Goal: Transaction & Acquisition: Subscribe to service/newsletter

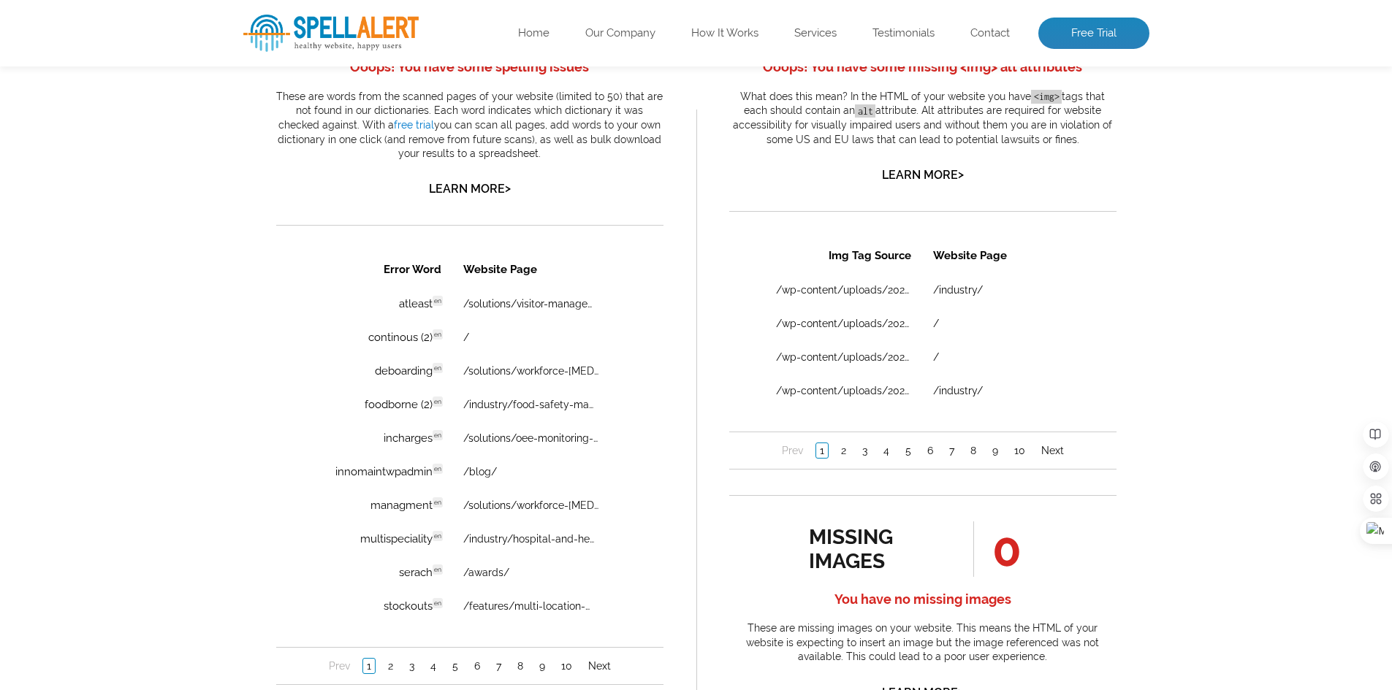
scroll to position [950, 0]
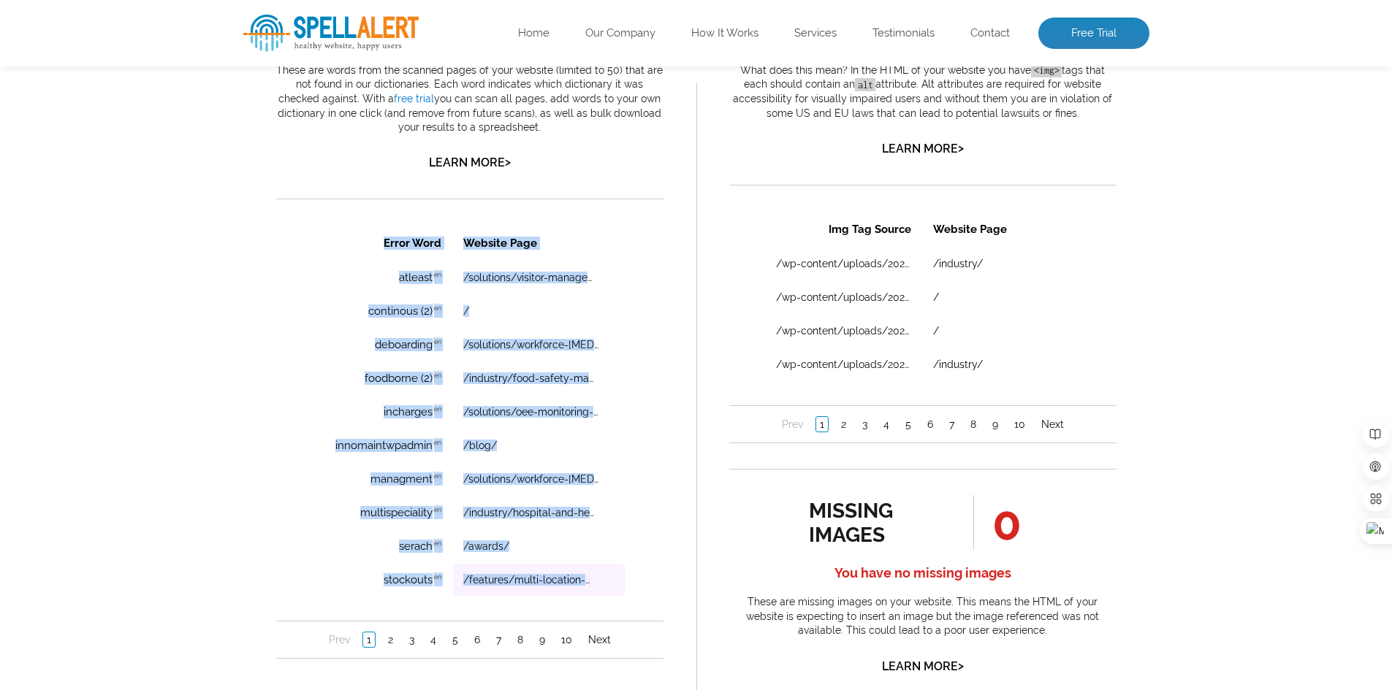
drag, startPoint x: 381, startPoint y: 244, endPoint x: 602, endPoint y: 585, distance: 406.3
click at [602, 585] on table "Error Word Website Page atleast en Discovered: [DATE] scan Dictionaries: en /so…" at bounding box center [469, 411] width 314 height 373
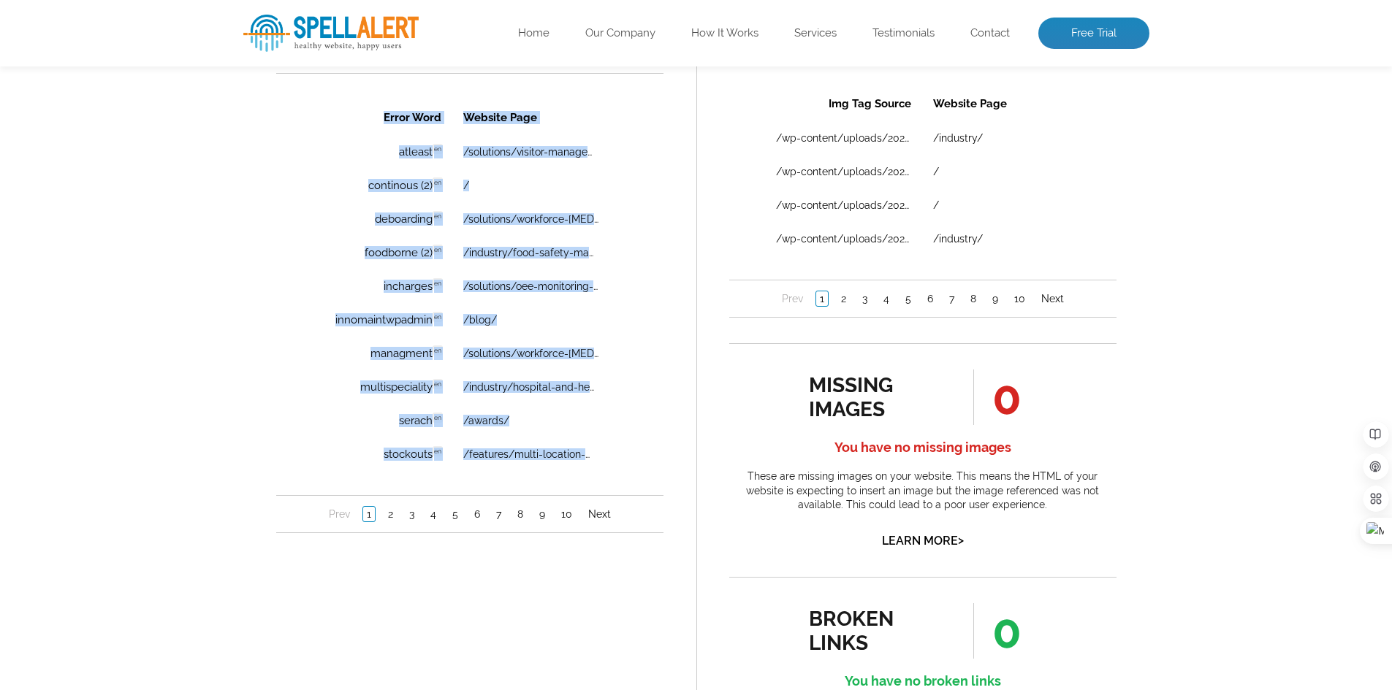
scroll to position [1096, 0]
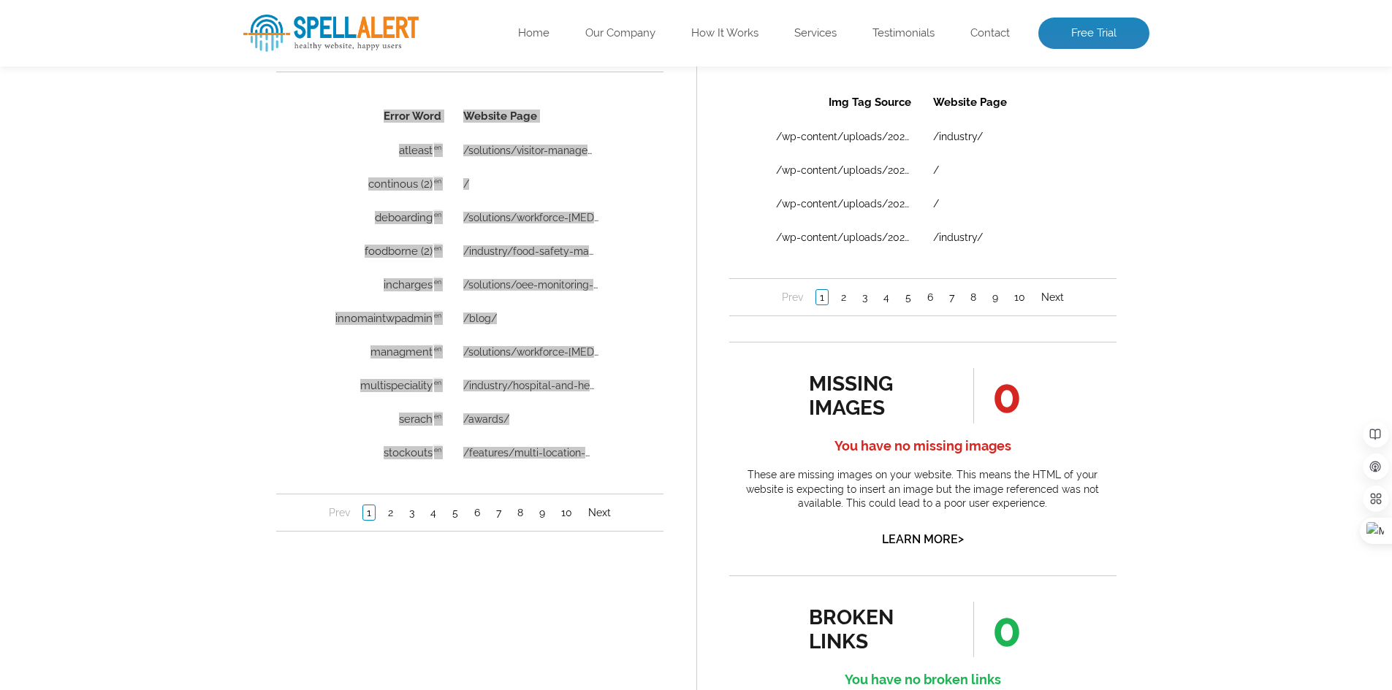
scroll to position [950, 0]
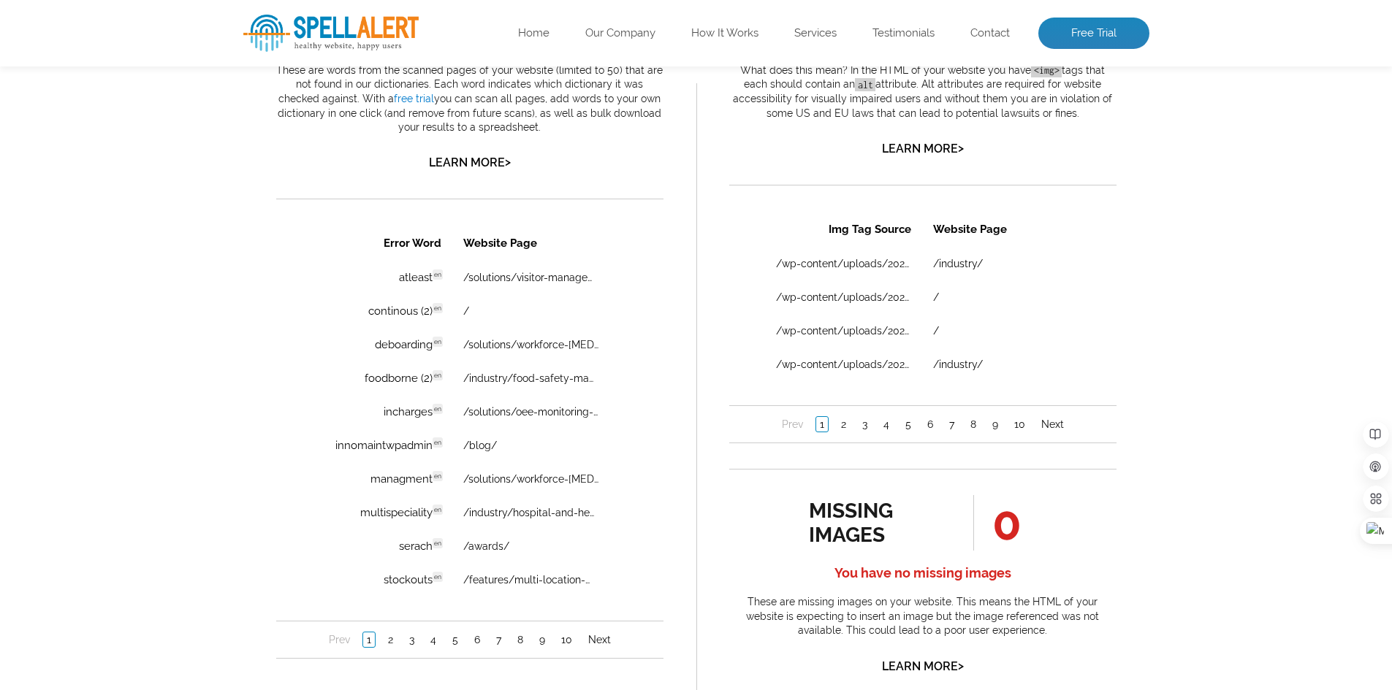
click at [289, 305] on div "Error Word Website Page atleast en Discovered: [DATE] scan Dictionaries: en /so…" at bounding box center [468, 442] width 387 height 434
drag, startPoint x: 370, startPoint y: 314, endPoint x: 416, endPoint y: 319, distance: 46.2
click at [416, 319] on td "continous (2) en Discovered: [DATE] scan Dictionaries: en" at bounding box center [381, 311] width 137 height 32
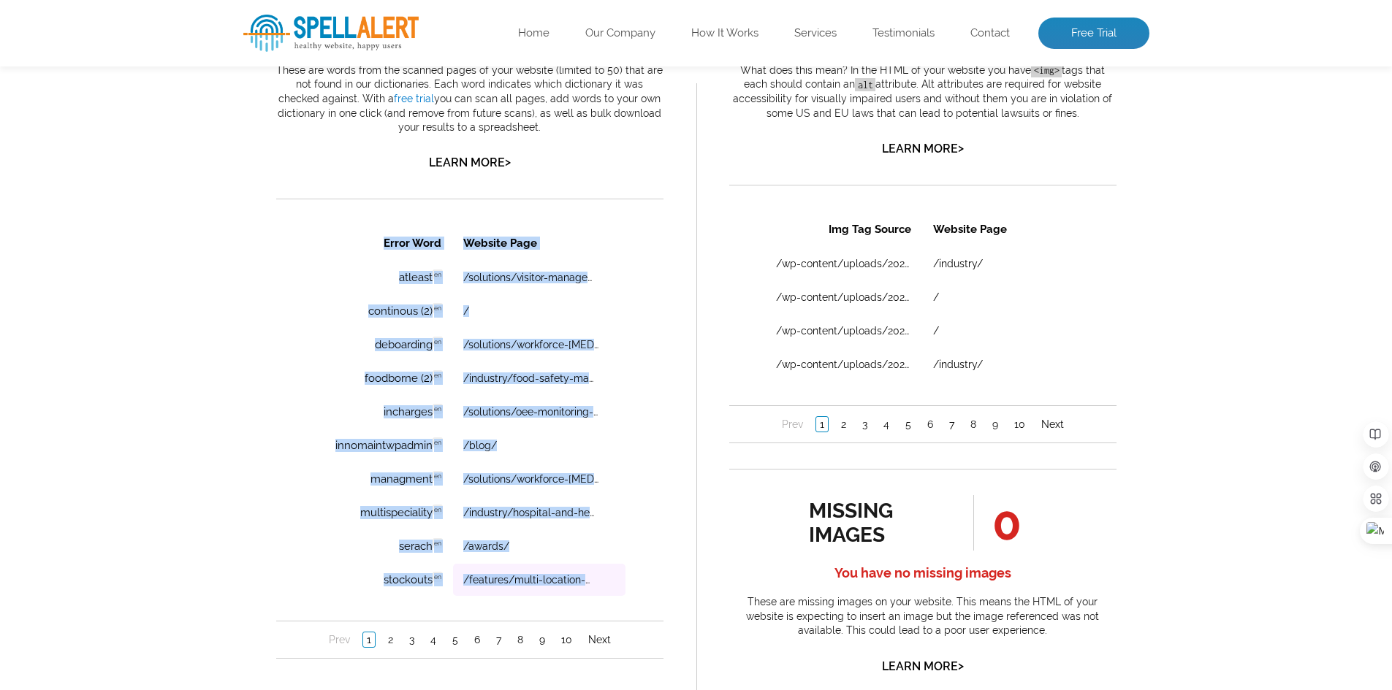
drag, startPoint x: 374, startPoint y: 240, endPoint x: 611, endPoint y: 590, distance: 422.5
click at [611, 590] on table "Error Word Website Page atleast en Discovered: [DATE] scan Dictionaries: en /so…" at bounding box center [469, 411] width 314 height 373
copy table "Error Word Website Page atleast en Discovered: [DATE] scan Dictionaries: en /so…"
click at [600, 642] on link "Next" at bounding box center [599, 640] width 30 height 15
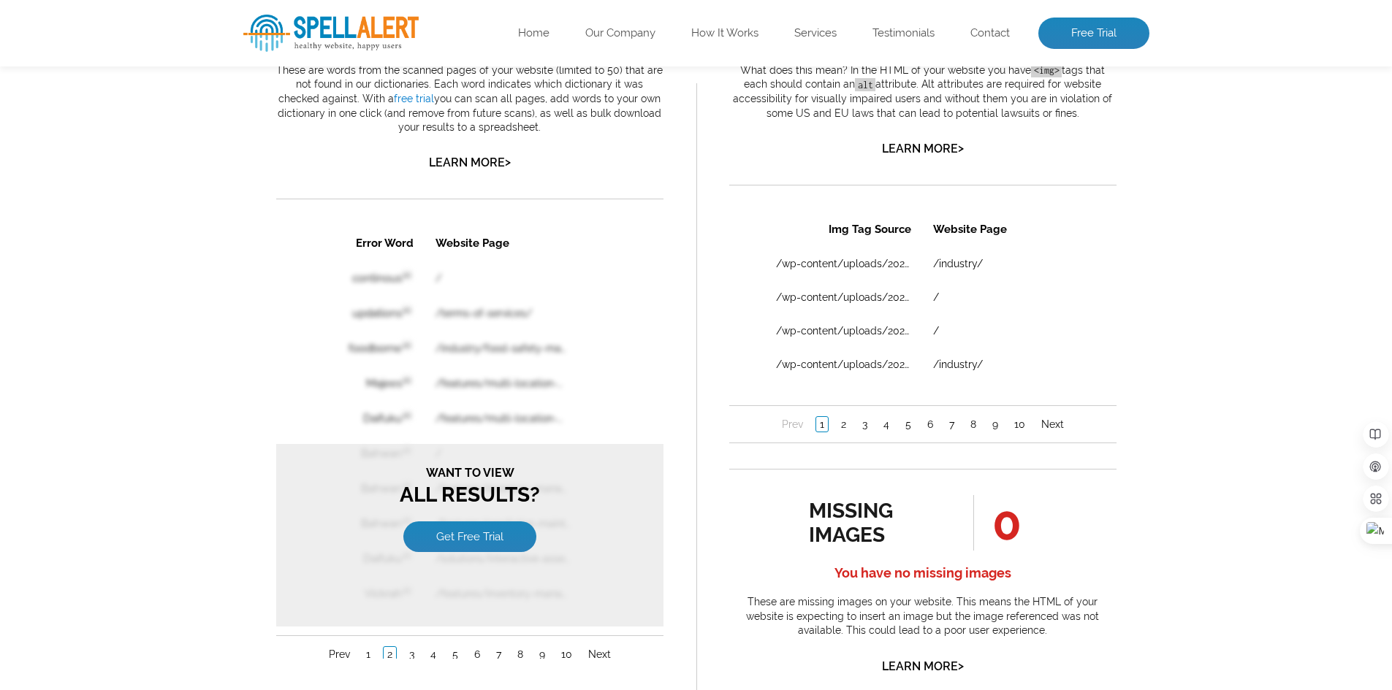
scroll to position [0, 0]
click at [474, 531] on link "Get Free Trial" at bounding box center [469, 537] width 133 height 31
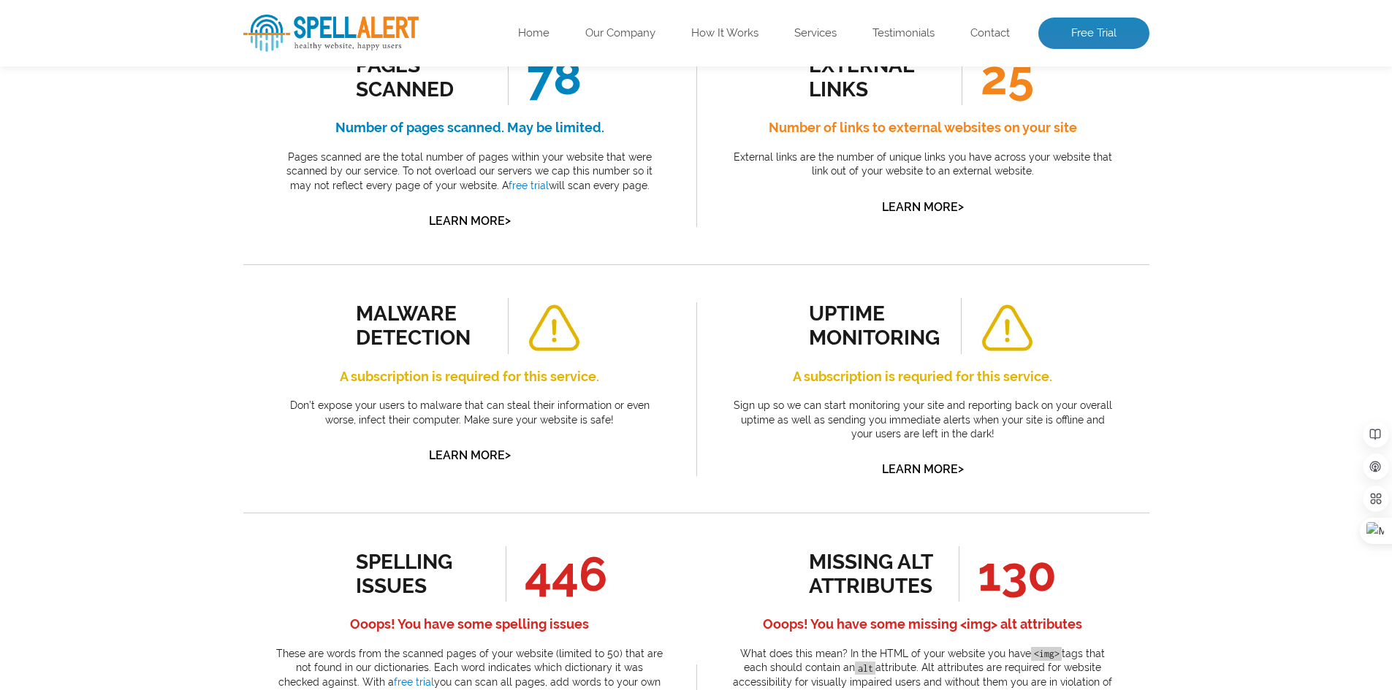
scroll to position [362, 0]
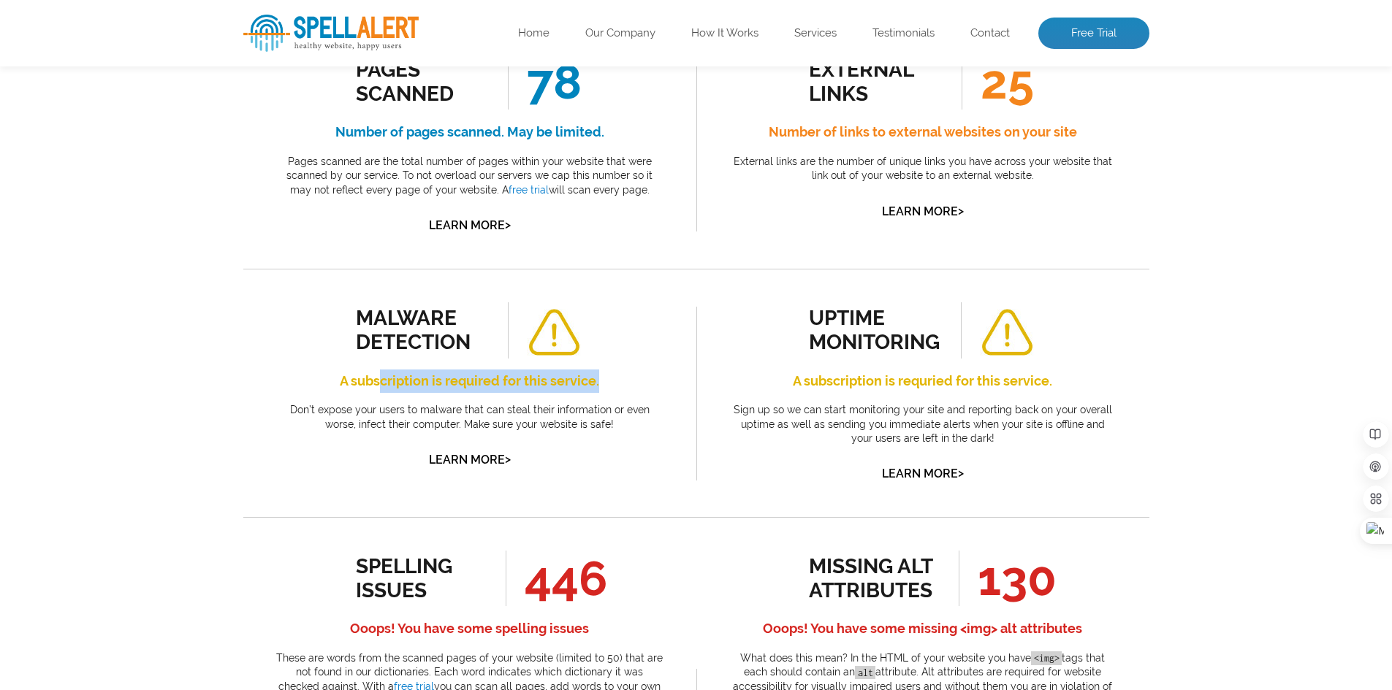
drag, startPoint x: 381, startPoint y: 346, endPoint x: 602, endPoint y: 345, distance: 220.7
click at [623, 370] on h4 "A subscription is required for this service." at bounding box center [469, 381] width 387 height 23
click at [353, 403] on p "Don’t expose your users to malware that can steal their information or even wor…" at bounding box center [469, 417] width 387 height 28
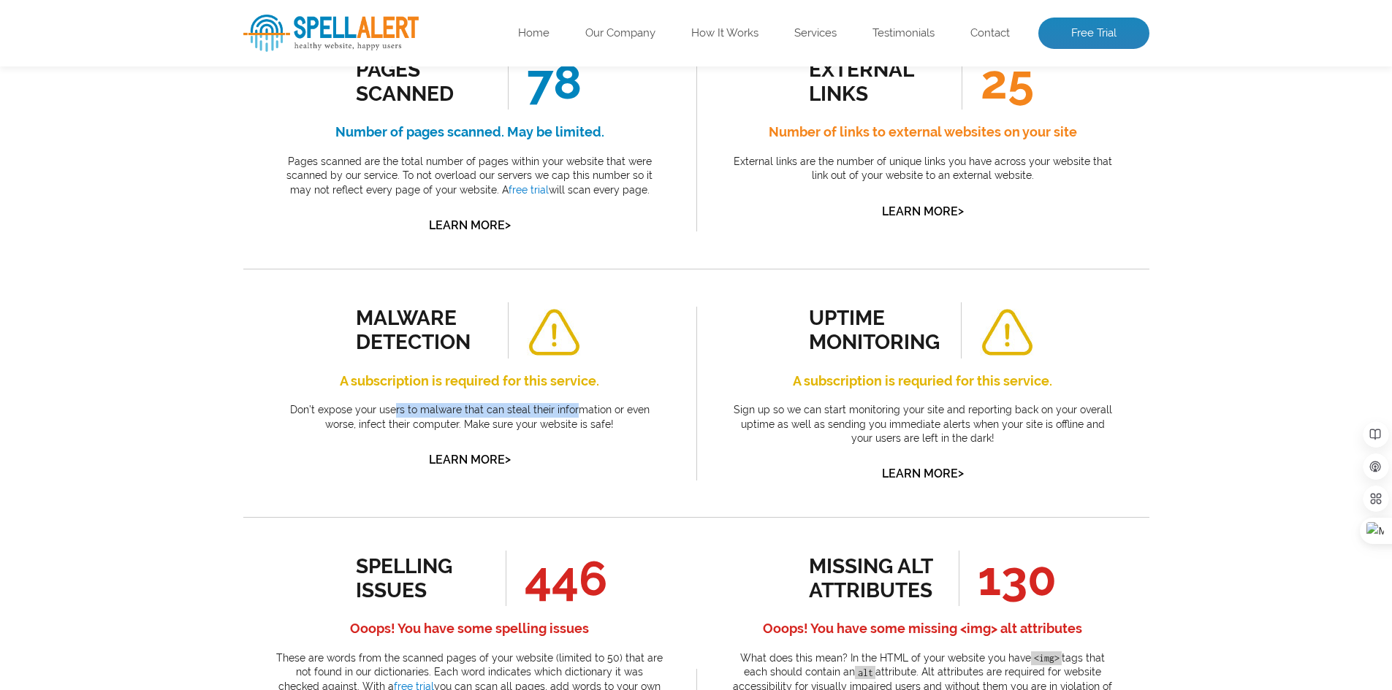
drag, startPoint x: 525, startPoint y: 379, endPoint x: 585, endPoint y: 378, distance: 59.9
click at [569, 403] on p "Don’t expose your users to malware that can steal their information or even wor…" at bounding box center [469, 417] width 387 height 28
drag, startPoint x: 816, startPoint y: 288, endPoint x: 880, endPoint y: 313, distance: 69.2
click at [876, 312] on div "uptime monitoring" at bounding box center [875, 330] width 132 height 48
click at [612, 314] on div "malware detection A subscription is required for this service. Don’t expose you…" at bounding box center [469, 386] width 387 height 168
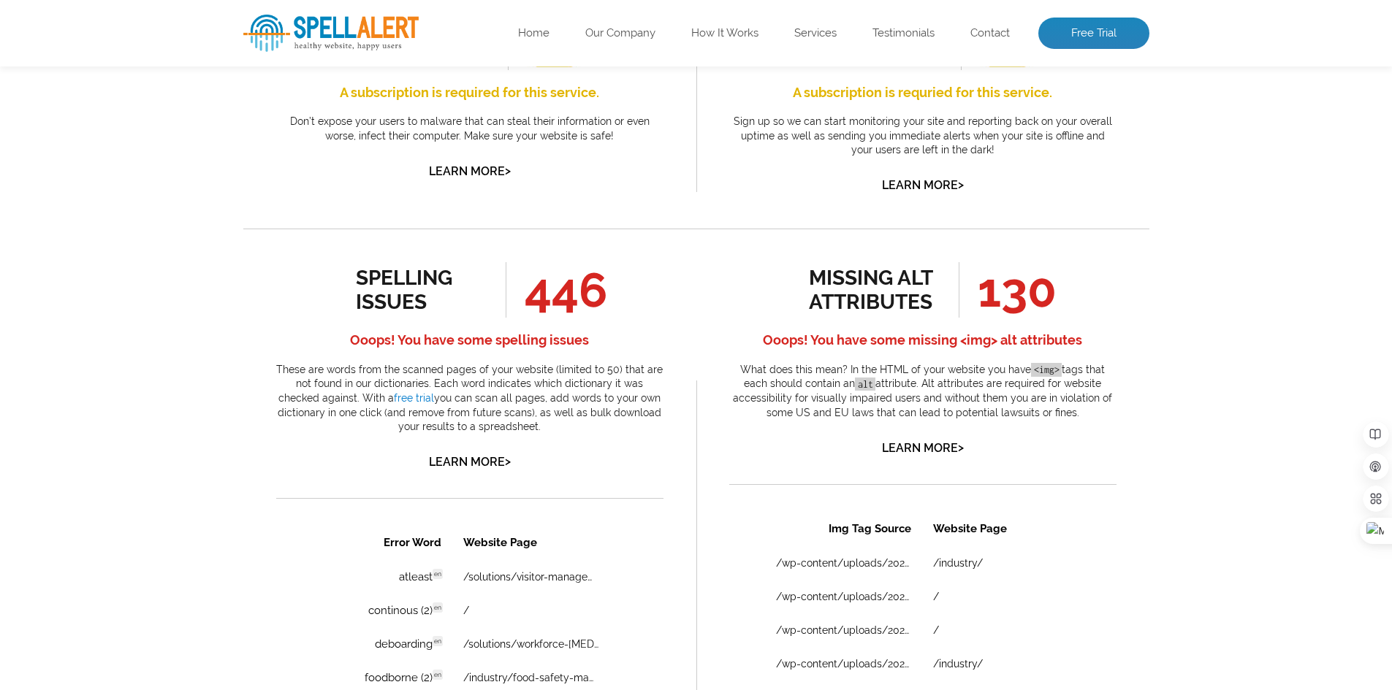
scroll to position [654, 0]
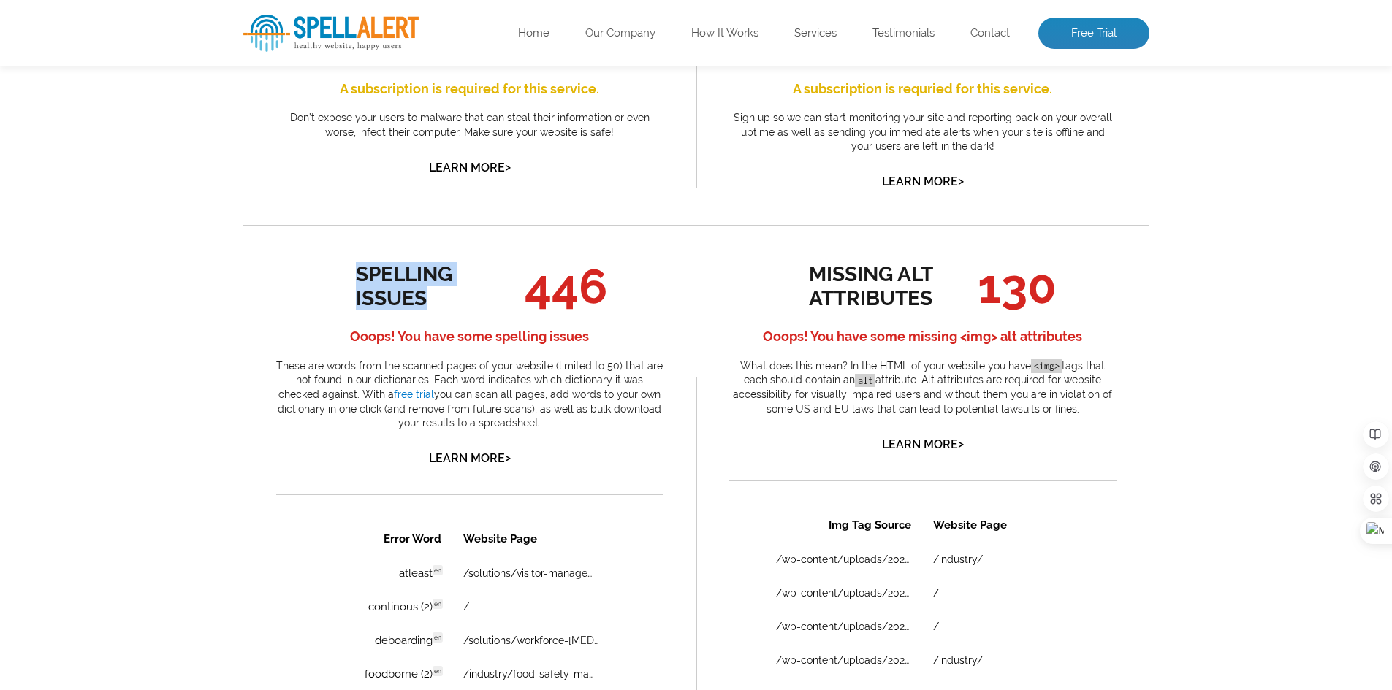
drag, startPoint x: 352, startPoint y: 239, endPoint x: 452, endPoint y: 281, distance: 108.4
click at [452, 281] on div "spelling issues 446 Ooops! You have some spelling issues These are words from t…" at bounding box center [469, 364] width 387 height 210
copy div "spelling issues"
